Goal: Find specific page/section: Find specific page/section

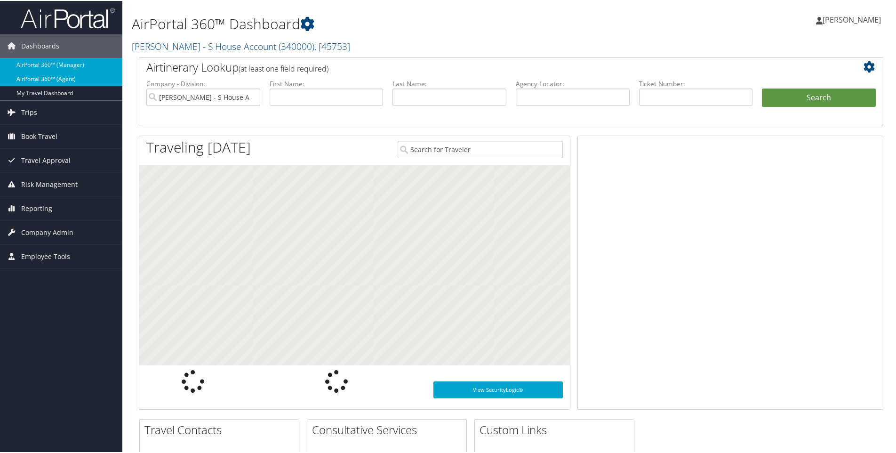
click at [25, 81] on link "AirPortal 360™ (Agent)" at bounding box center [61, 78] width 122 height 14
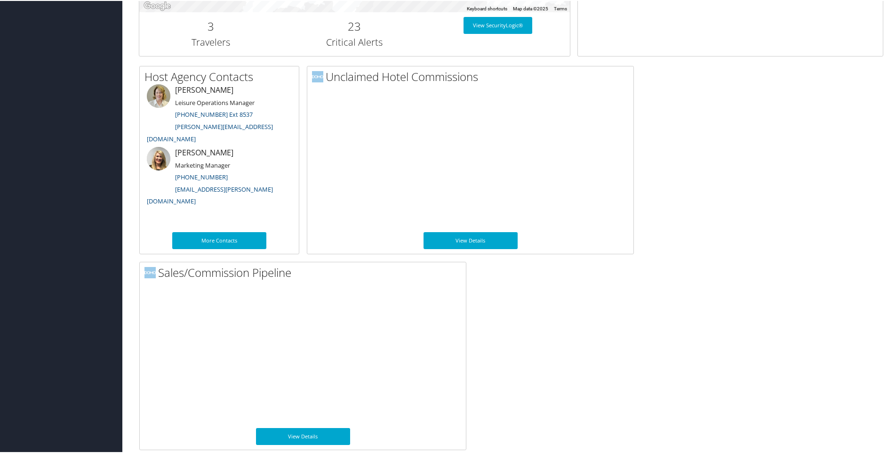
scroll to position [435, 0]
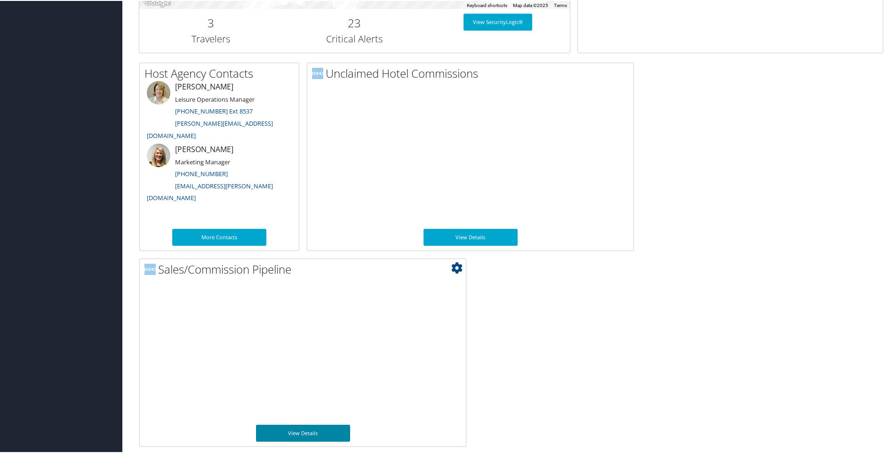
click at [281, 427] on link "View Details" at bounding box center [303, 431] width 94 height 17
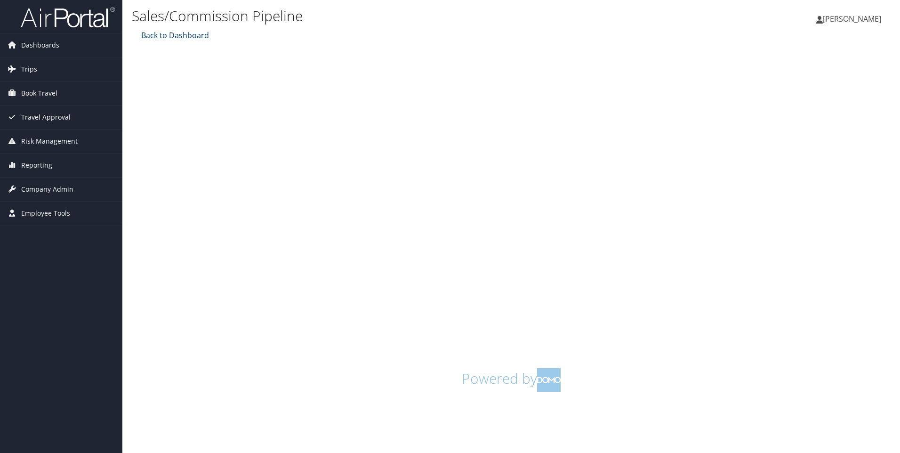
click at [172, 38] on link "Back to Dashboard" at bounding box center [174, 35] width 70 height 10
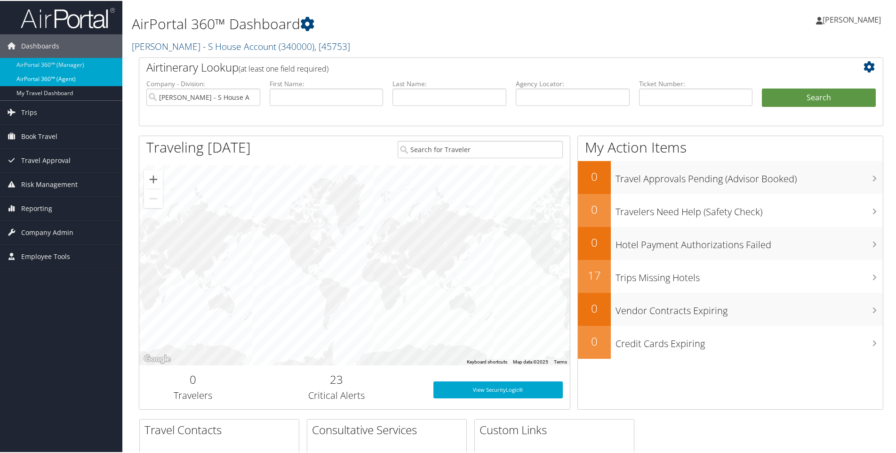
click at [68, 73] on link "AirPortal 360™ (Agent)" at bounding box center [61, 78] width 122 height 14
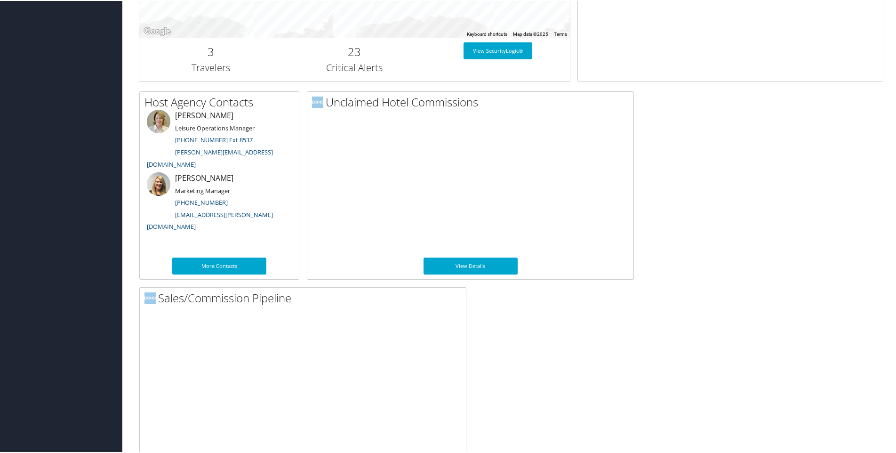
scroll to position [435, 0]
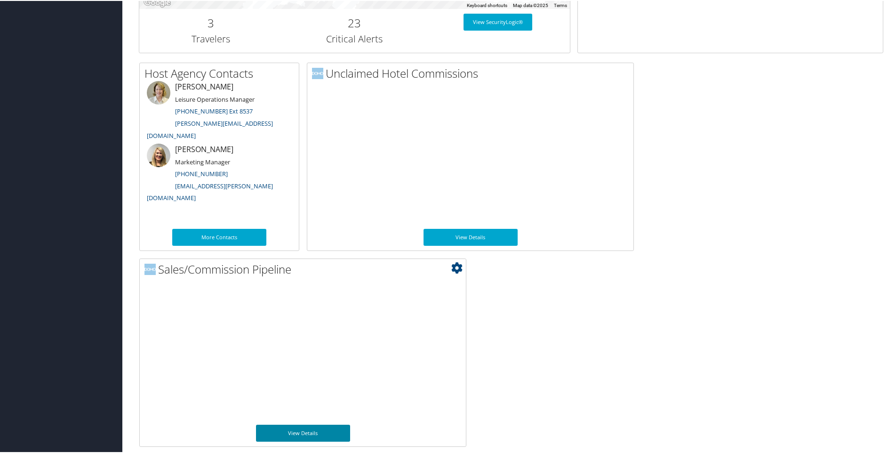
click at [273, 431] on link "View Details" at bounding box center [303, 431] width 94 height 17
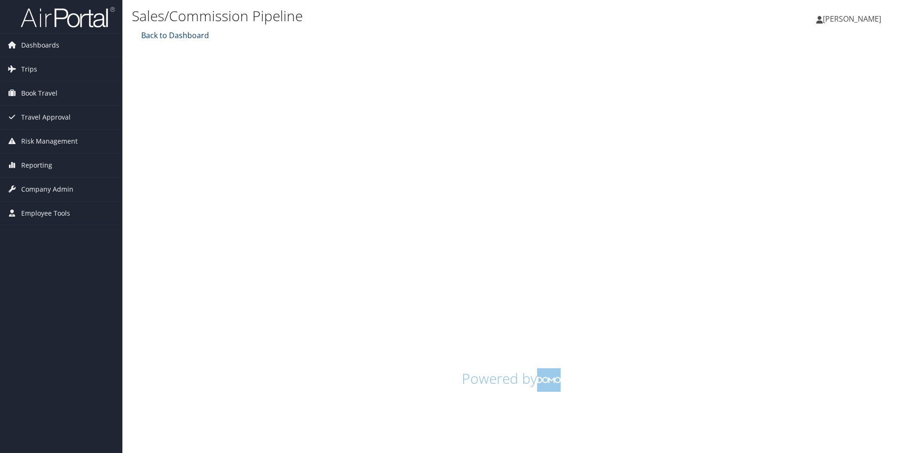
click at [156, 34] on link "Back to Dashboard" at bounding box center [174, 35] width 70 height 10
